Goal: Information Seeking & Learning: Learn about a topic

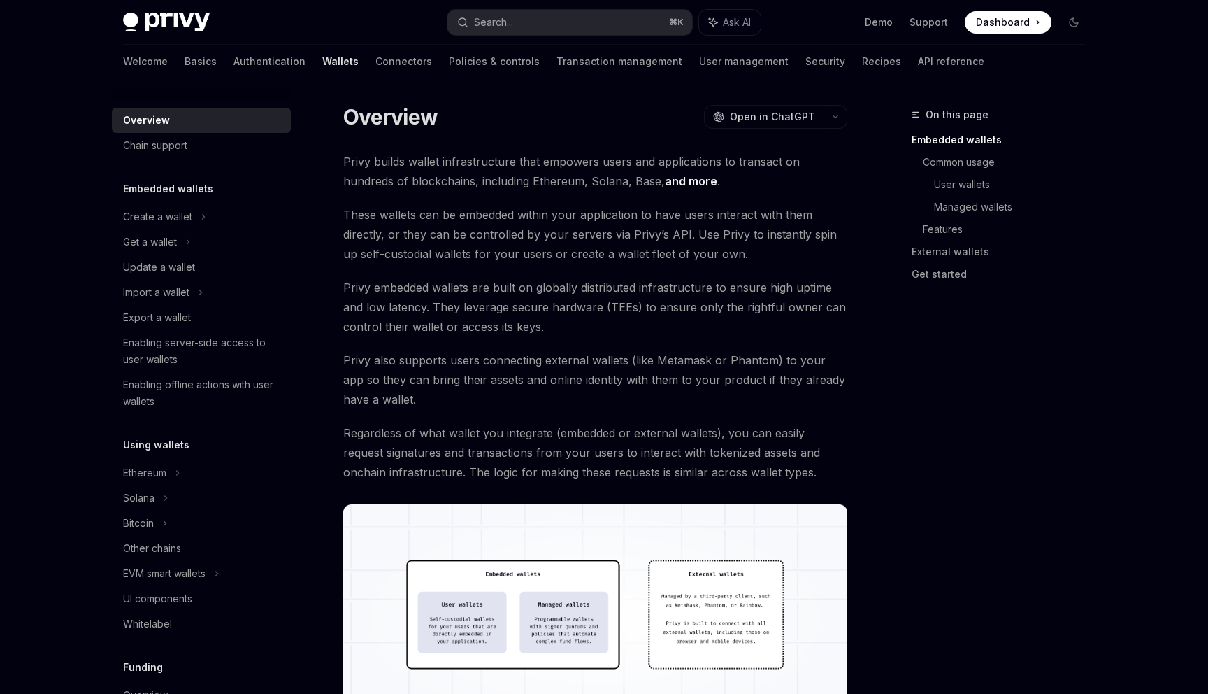
scroll to position [29, 0]
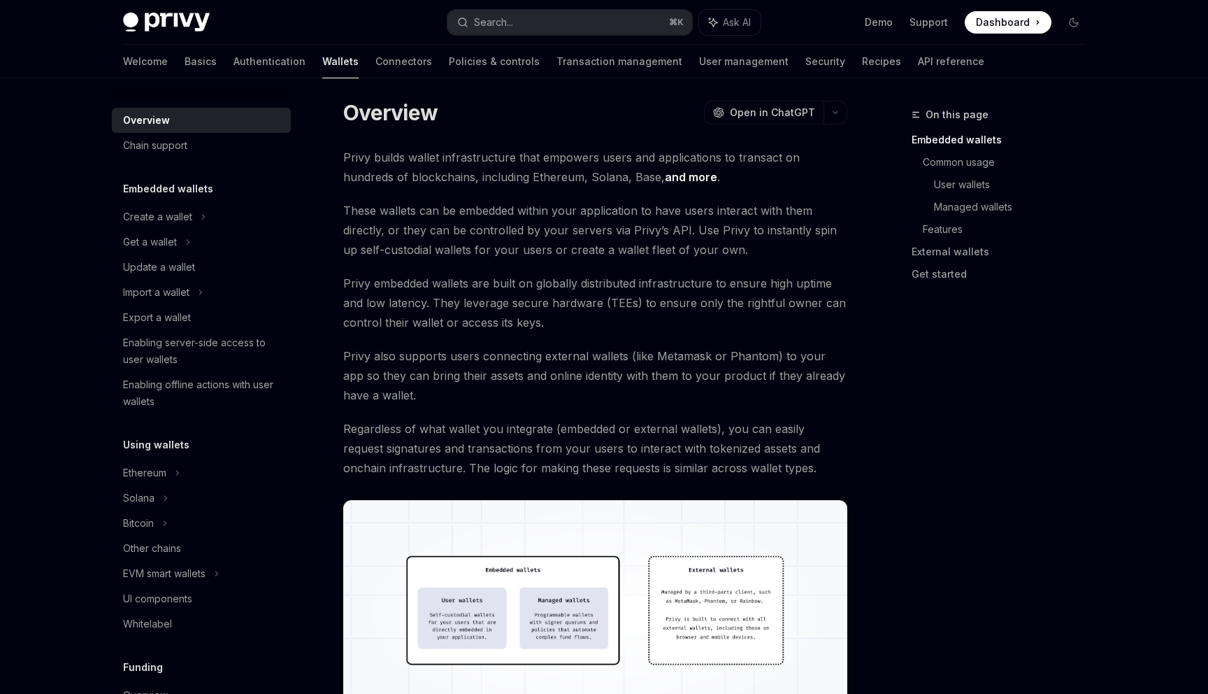
click at [699, 232] on span "These wallets can be embedded within your application to have users interact wi…" at bounding box center [595, 230] width 504 height 59
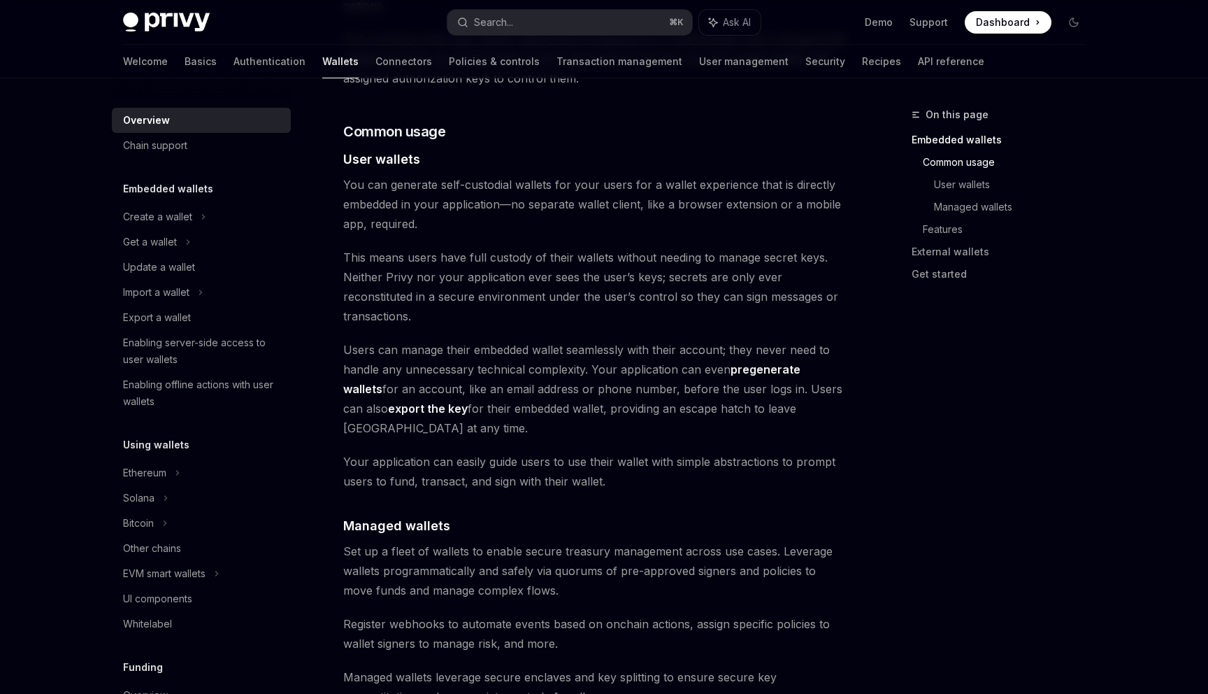
scroll to position [922, 0]
click at [1094, 83] on div "On this page Embedded wallets Common usage User wallets Managed wallets Feature…" at bounding box center [1004, 187] width 185 height 218
click at [695, 339] on span "Users can manage their embedded wallet seamlessly with their account; they neve…" at bounding box center [595, 388] width 504 height 98
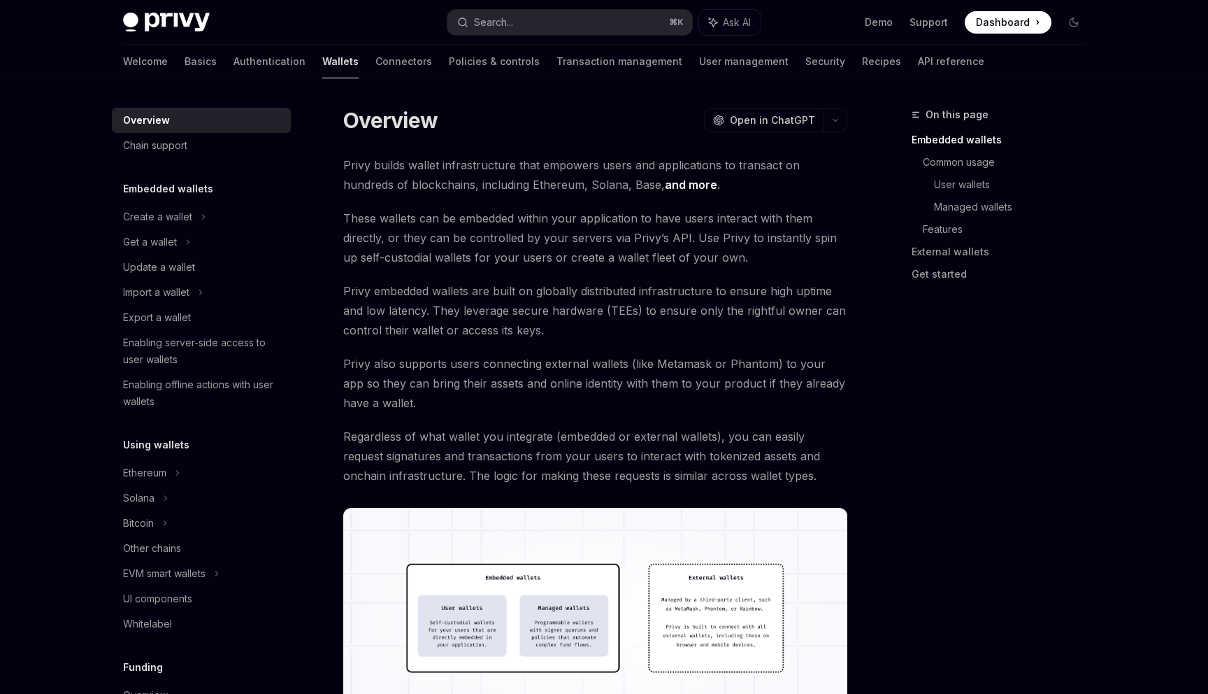
scroll to position [0, 0]
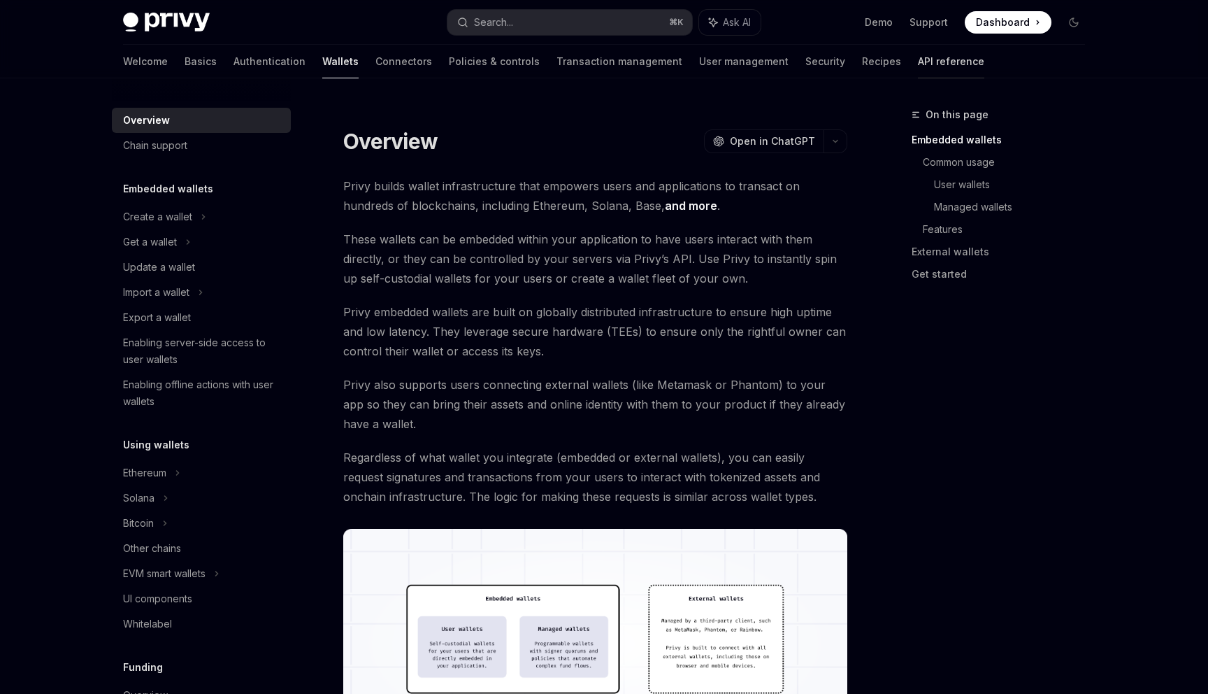
click at [918, 64] on link "API reference" at bounding box center [951, 62] width 66 height 34
type textarea "*"
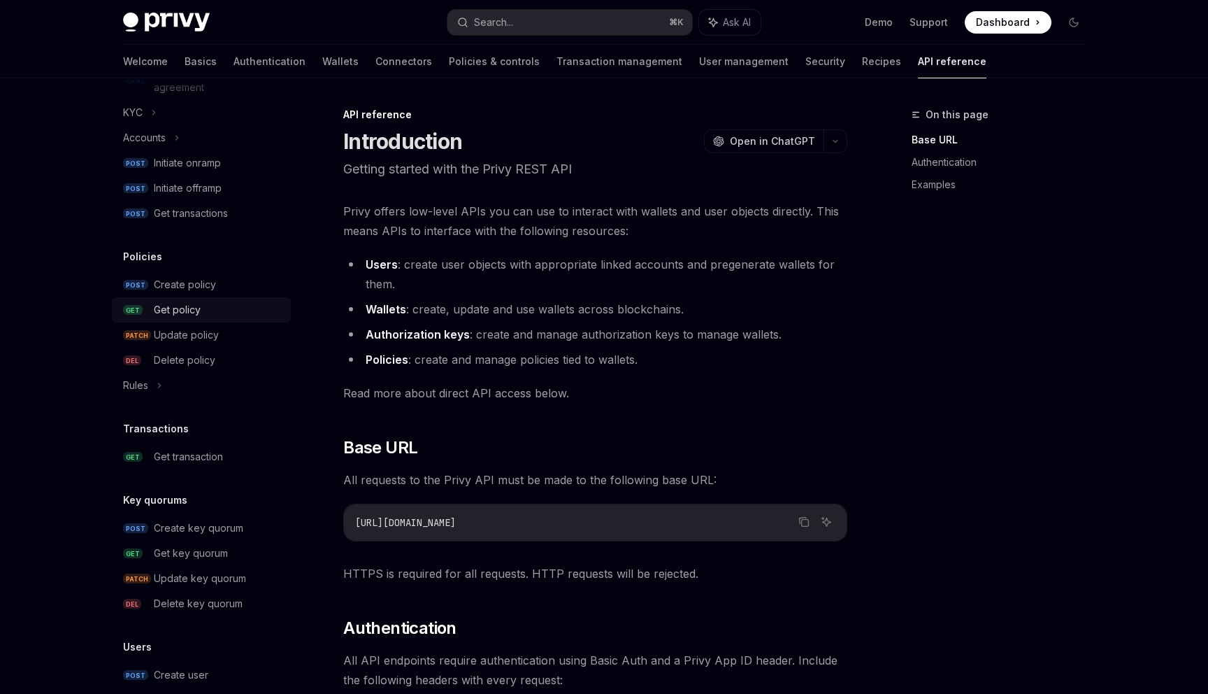
scroll to position [615, 0]
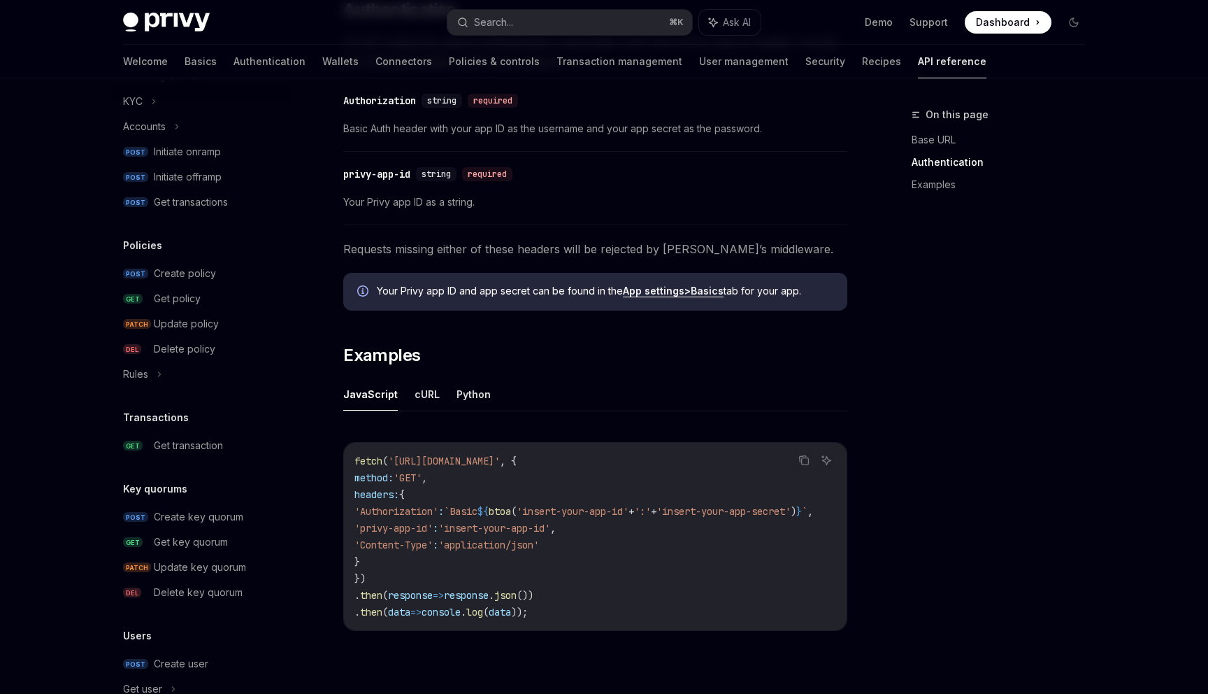
scroll to position [0, 0]
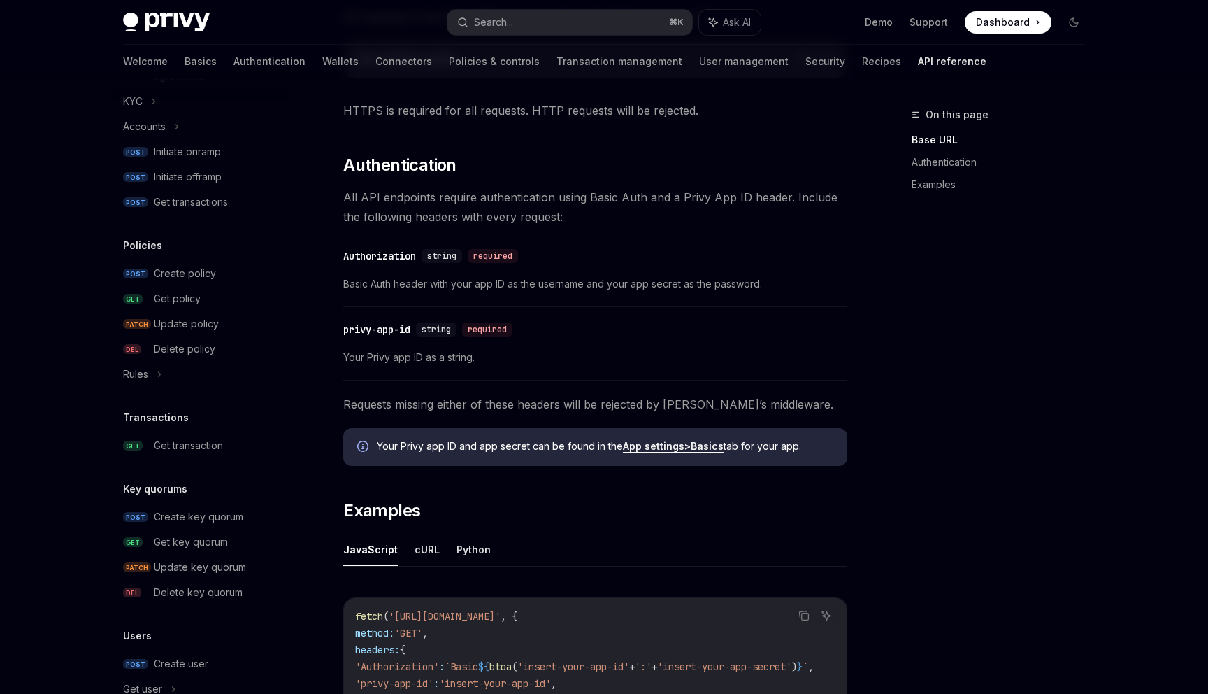
click at [744, 505] on h2 "​ Examples" at bounding box center [595, 510] width 504 height 22
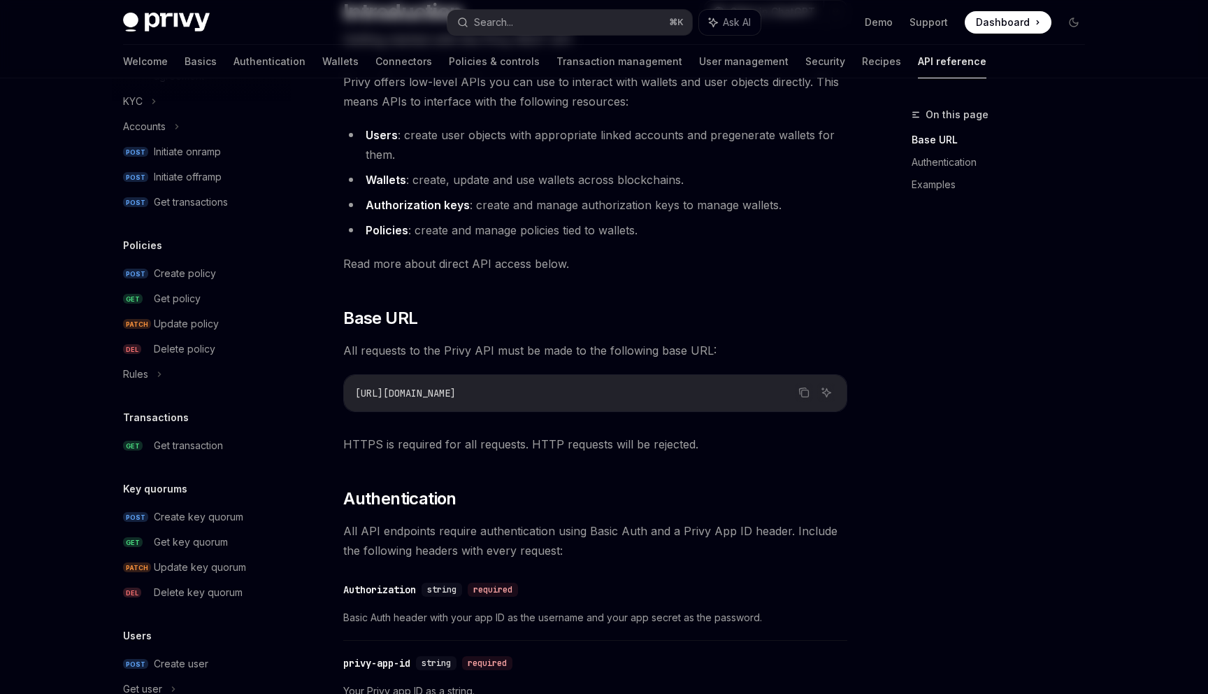
scroll to position [180, 0]
